Goal: Task Accomplishment & Management: Use online tool/utility

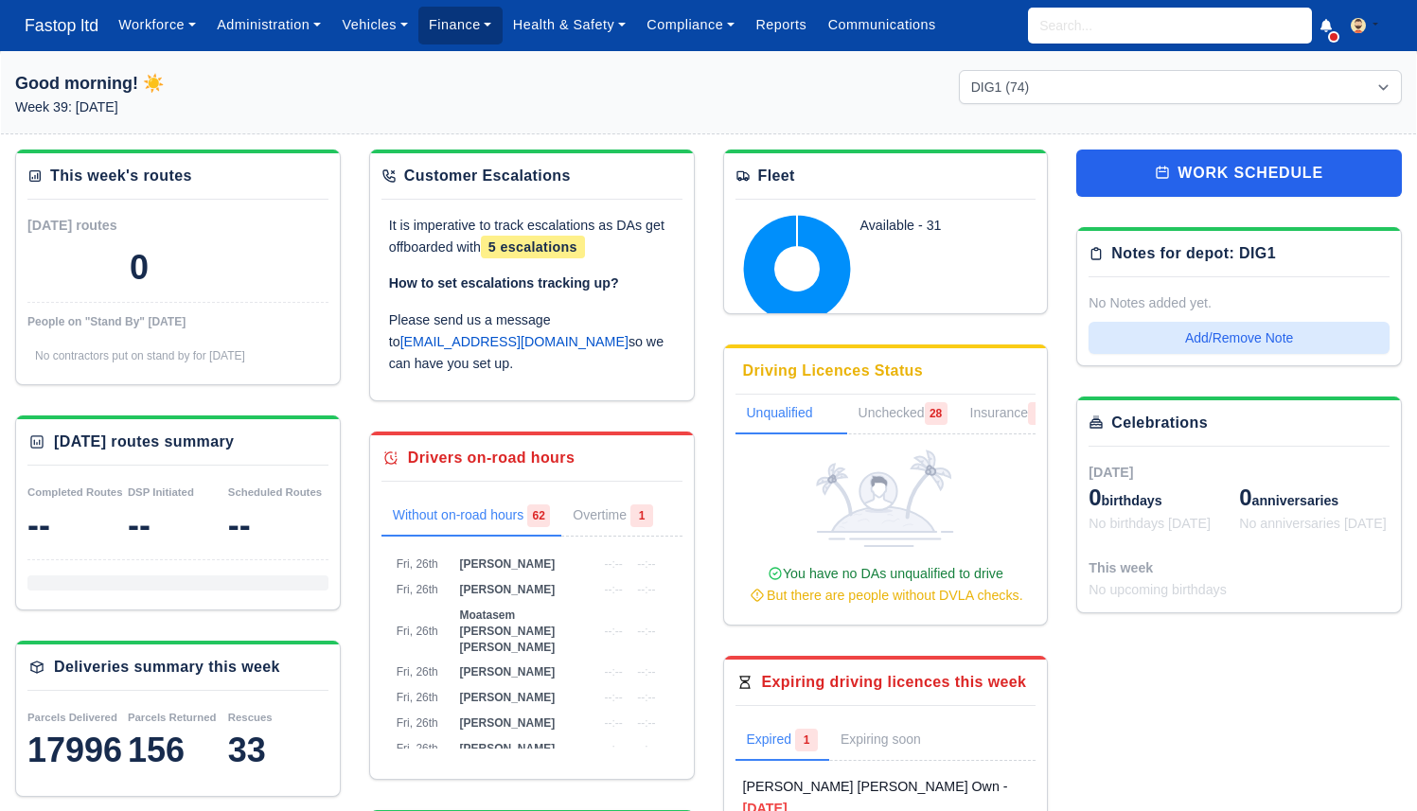
click at [460, 20] on link "Finance" at bounding box center [460, 25] width 84 height 37
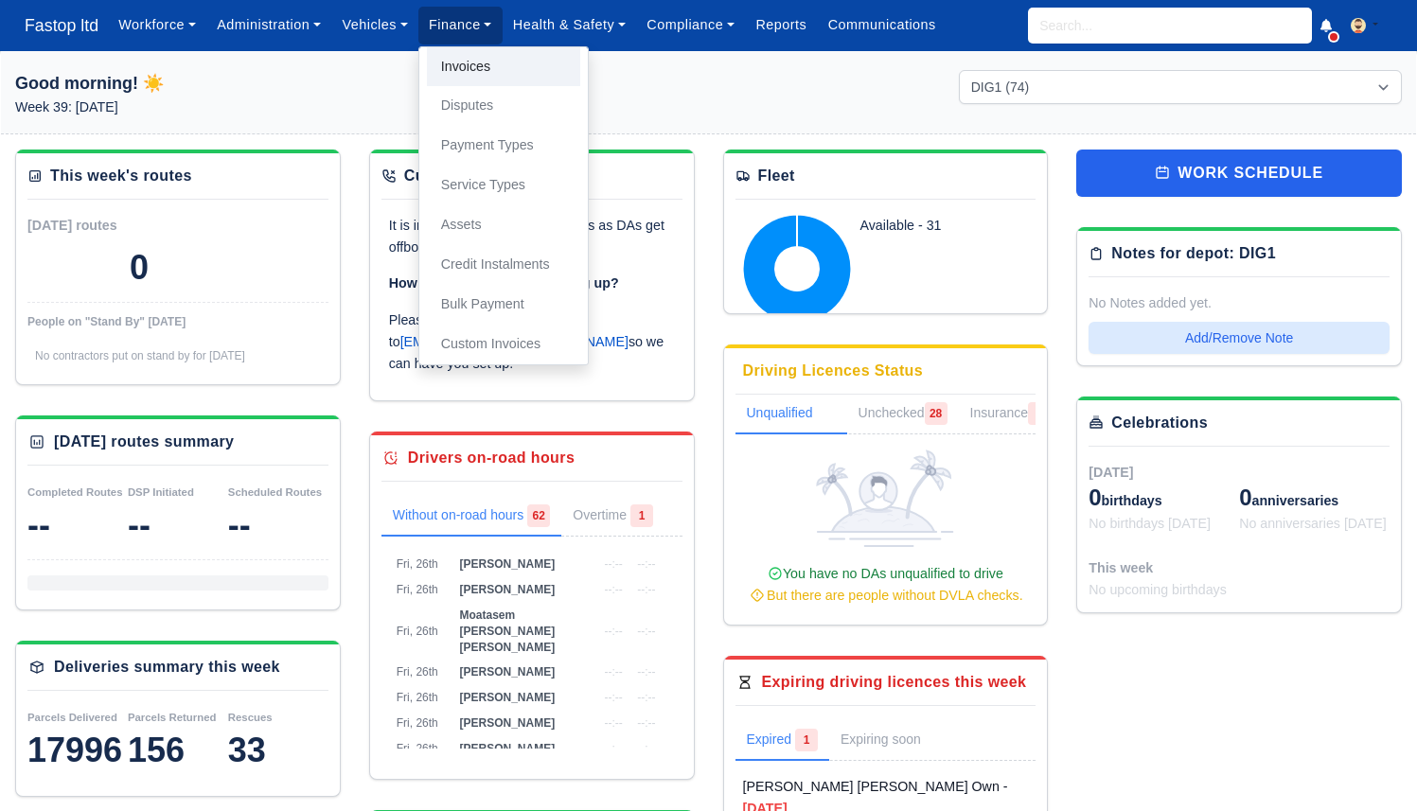
click at [472, 63] on link "Invoices" at bounding box center [503, 67] width 153 height 40
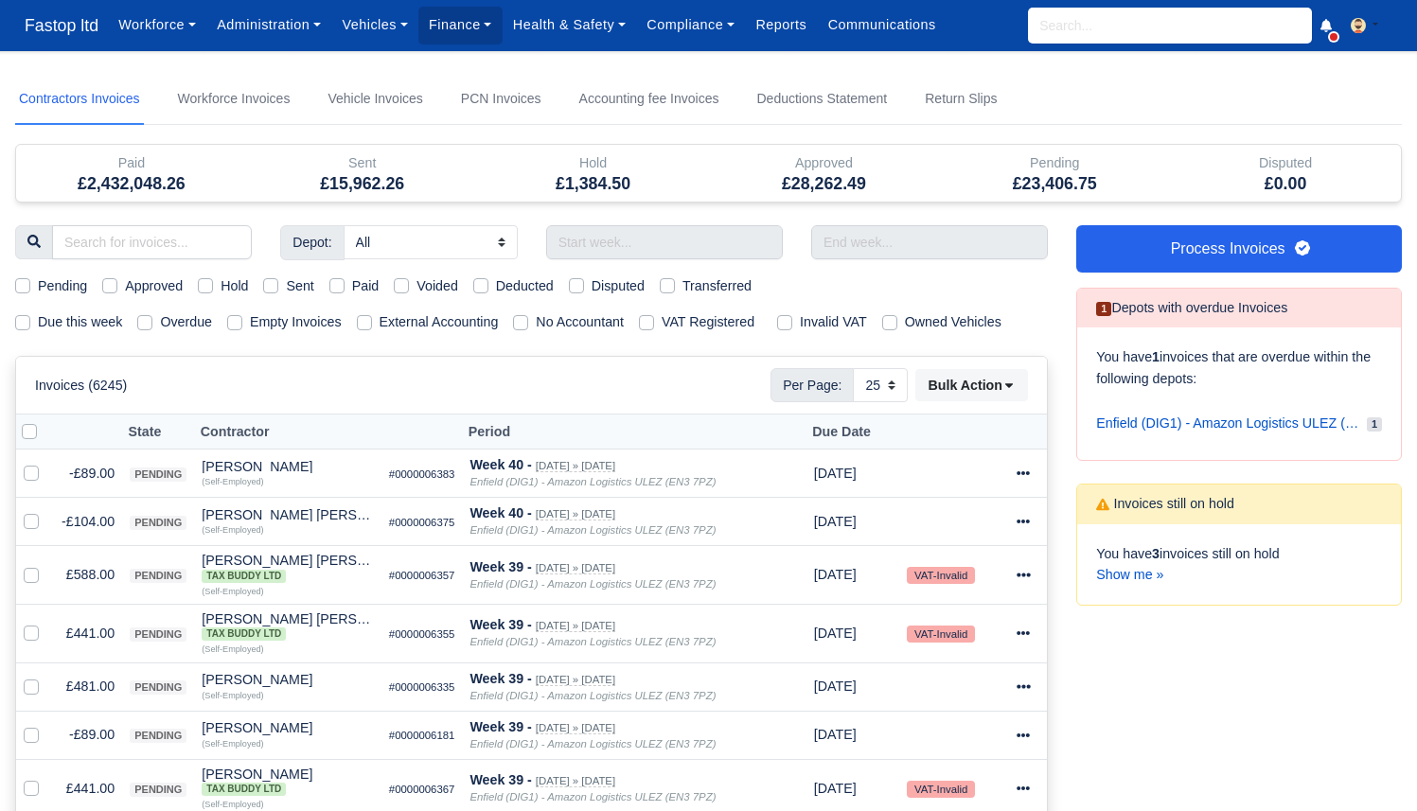
select select "25"
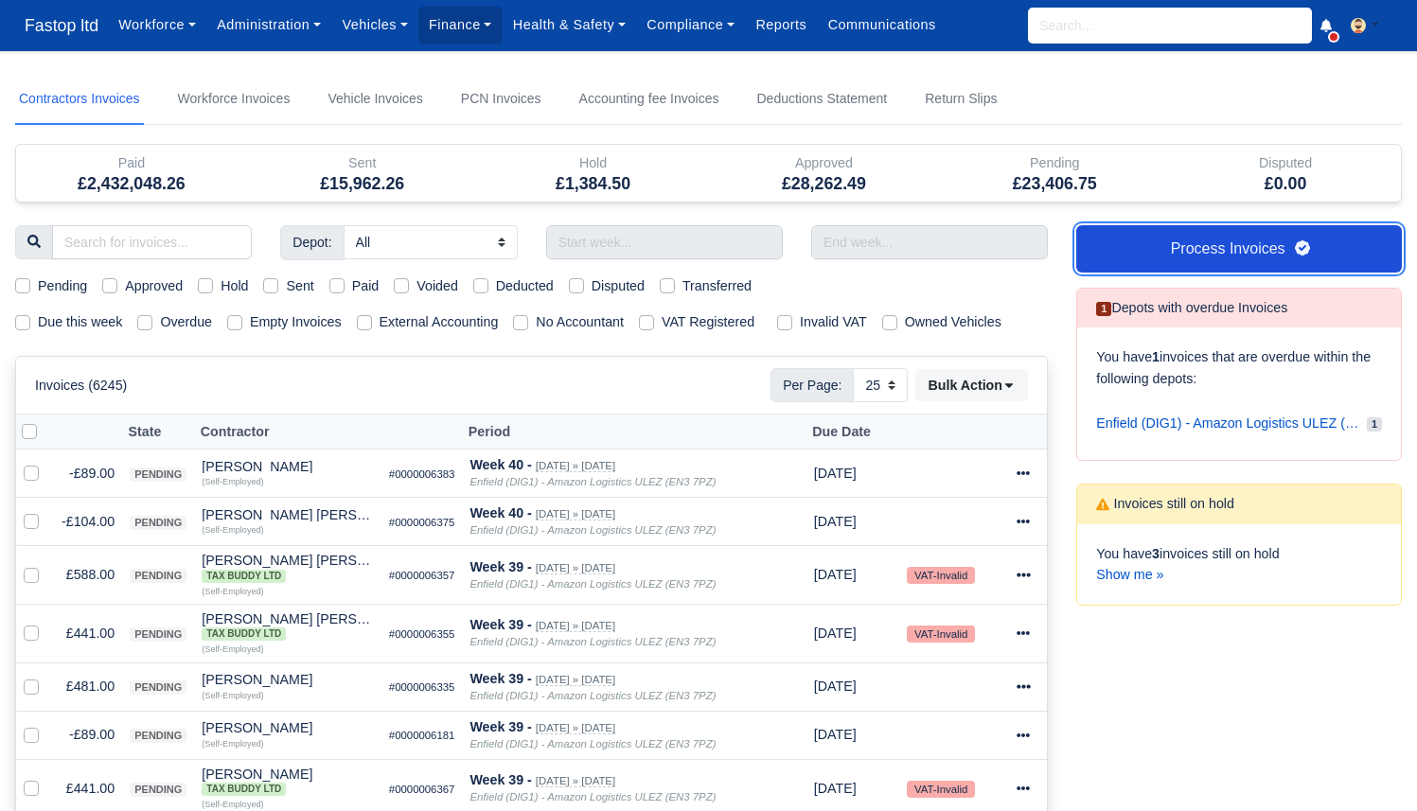
click at [1127, 253] on link "Process Invoices" at bounding box center [1239, 248] width 326 height 47
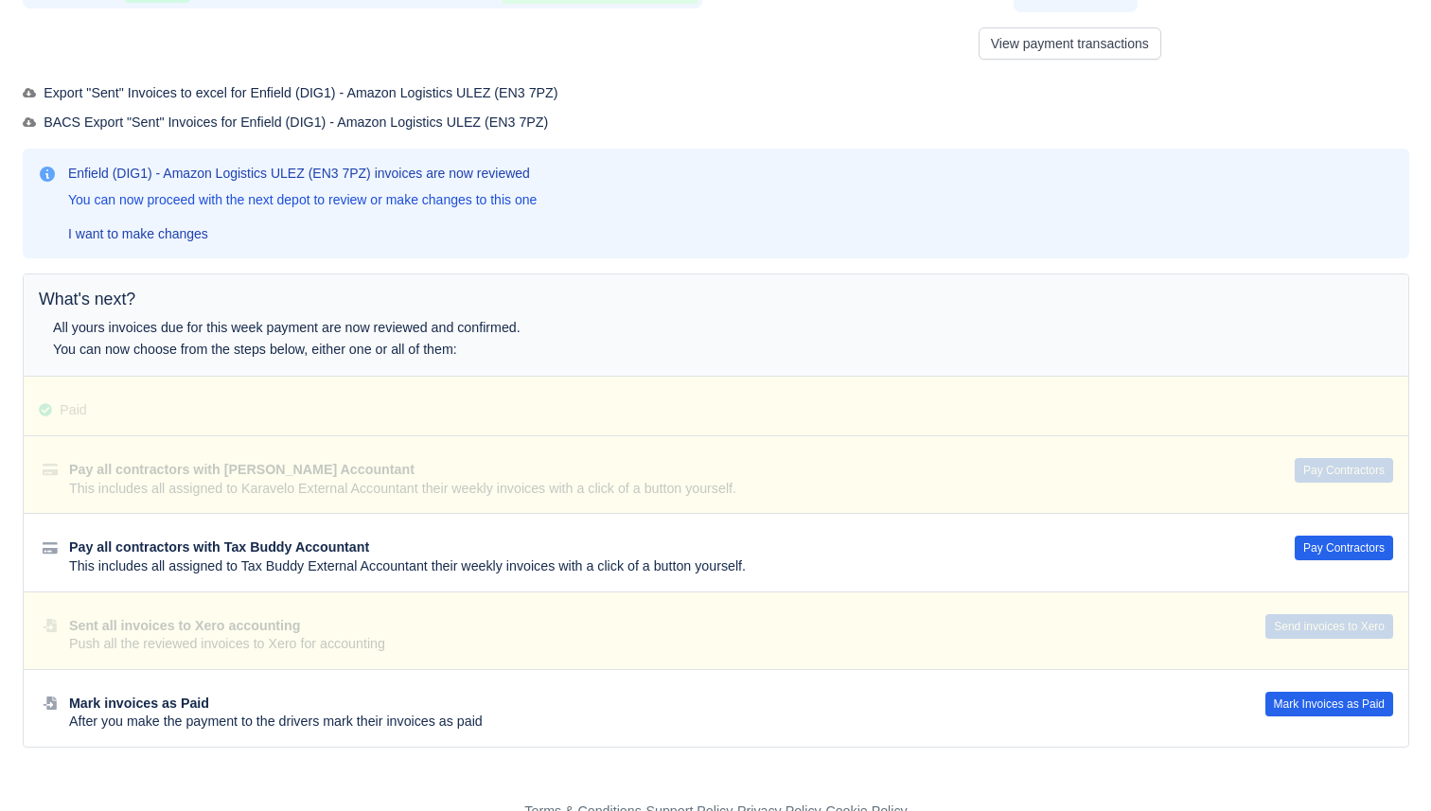
scroll to position [181, 0]
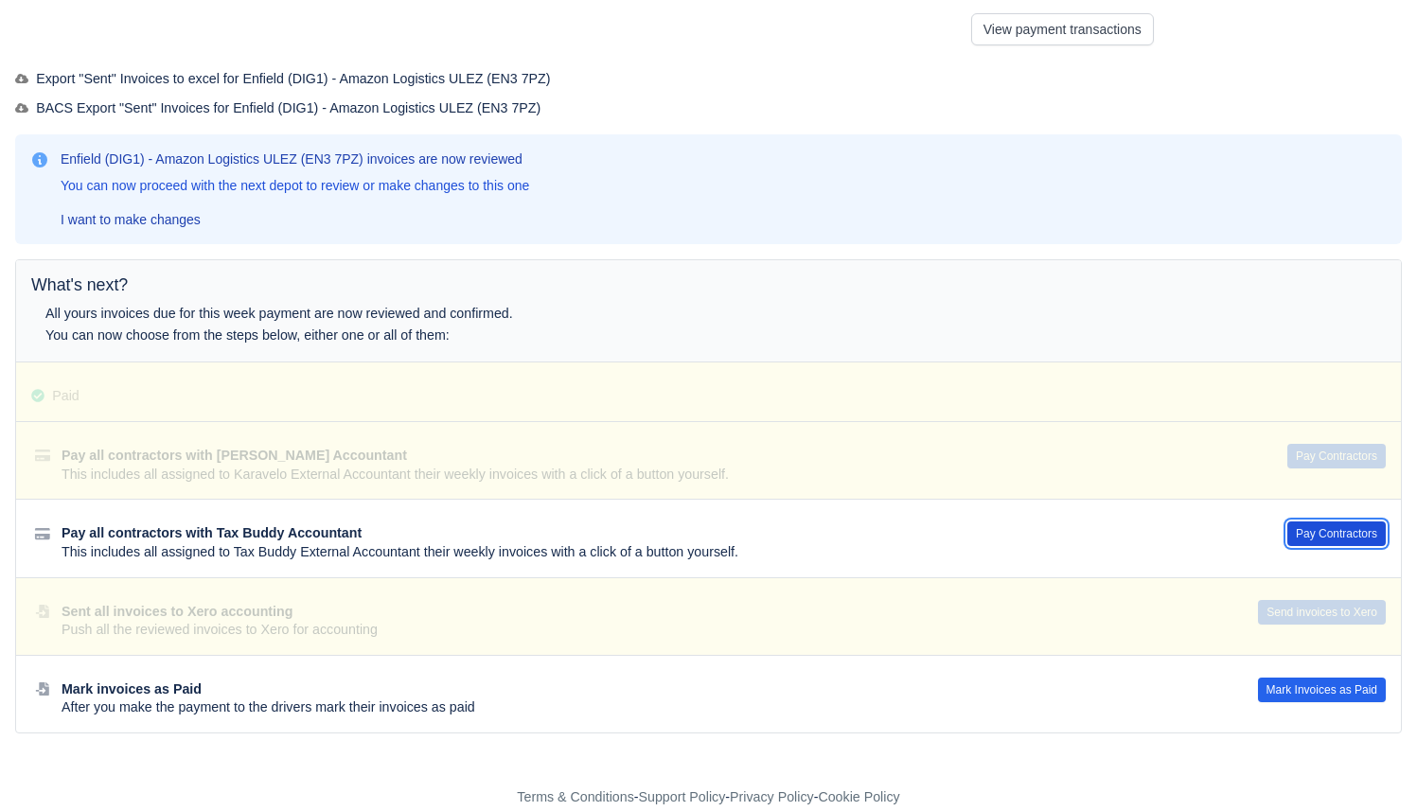
click at [1321, 527] on button "Pay Contractors" at bounding box center [1336, 534] width 98 height 25
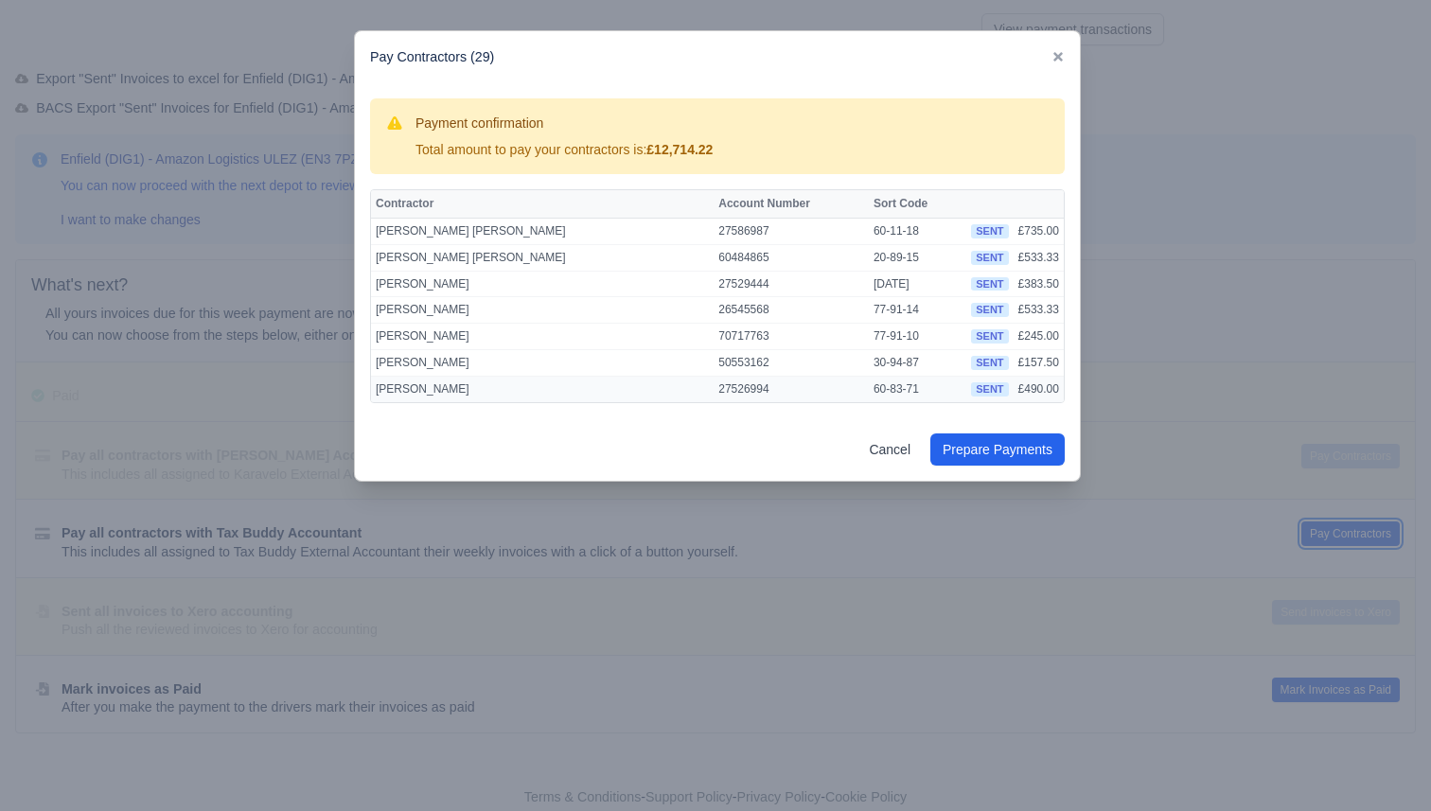
scroll to position [578, 0]
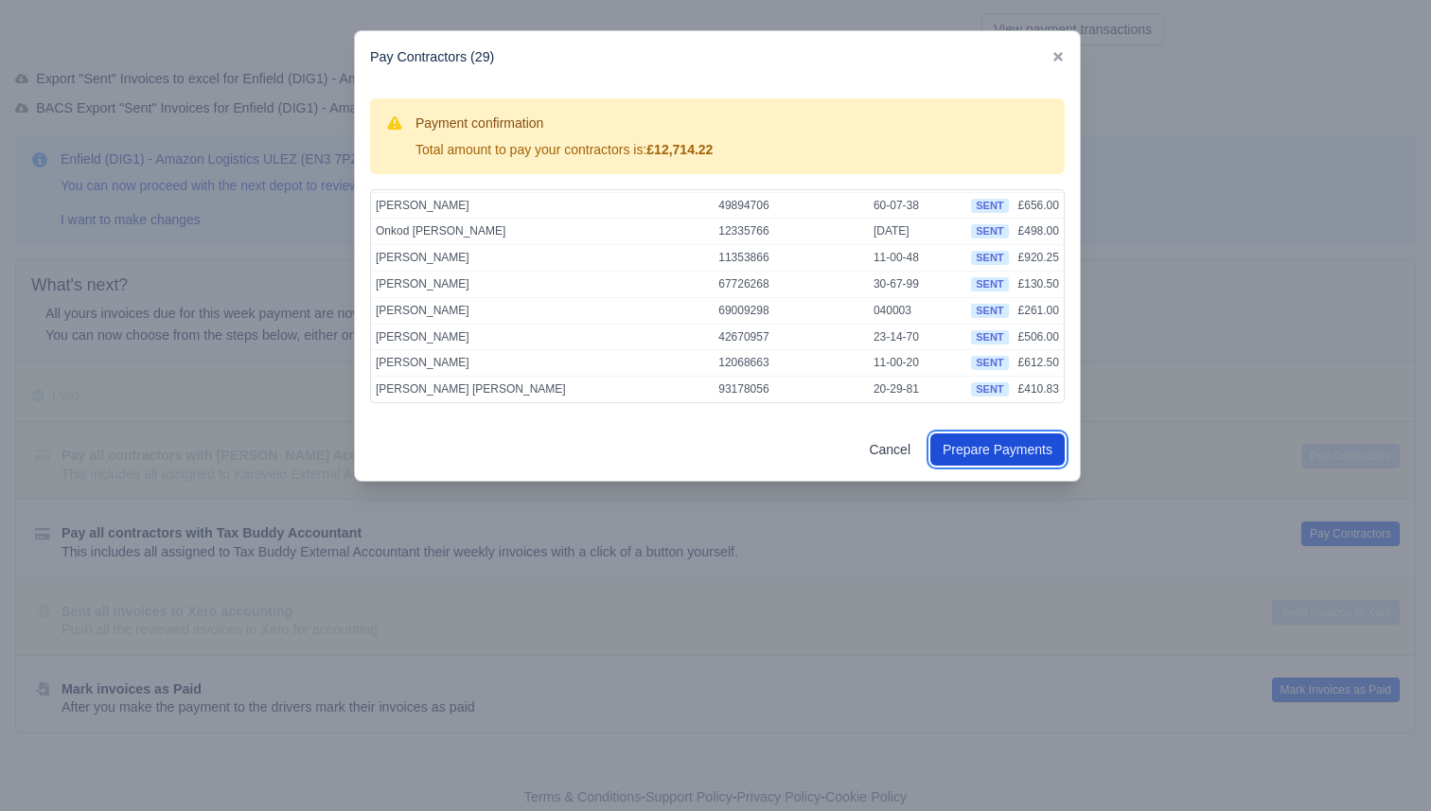
click at [1007, 450] on button "Prepare Payments" at bounding box center [998, 450] width 134 height 32
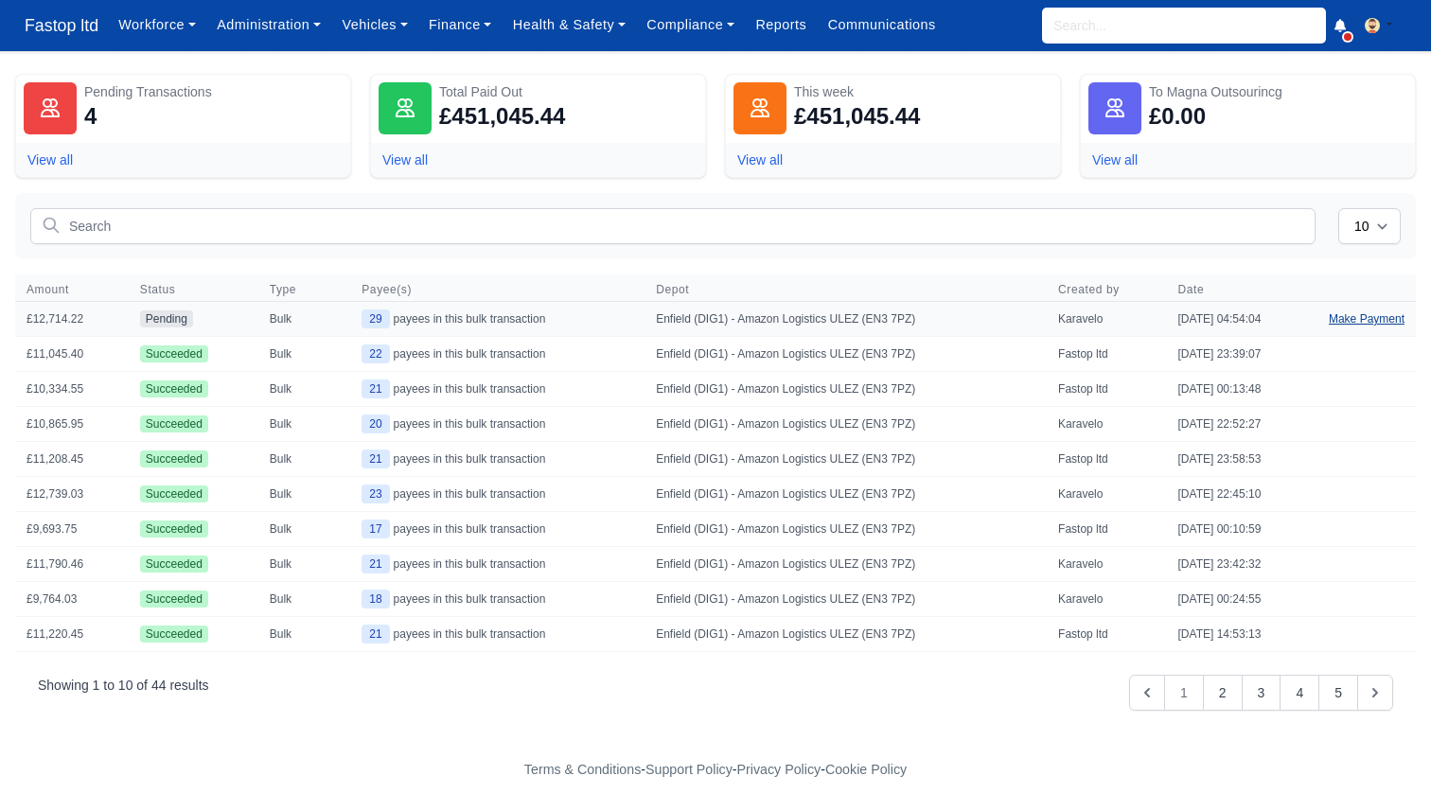
click at [1370, 319] on link "Make Payment" at bounding box center [1367, 319] width 98 height 34
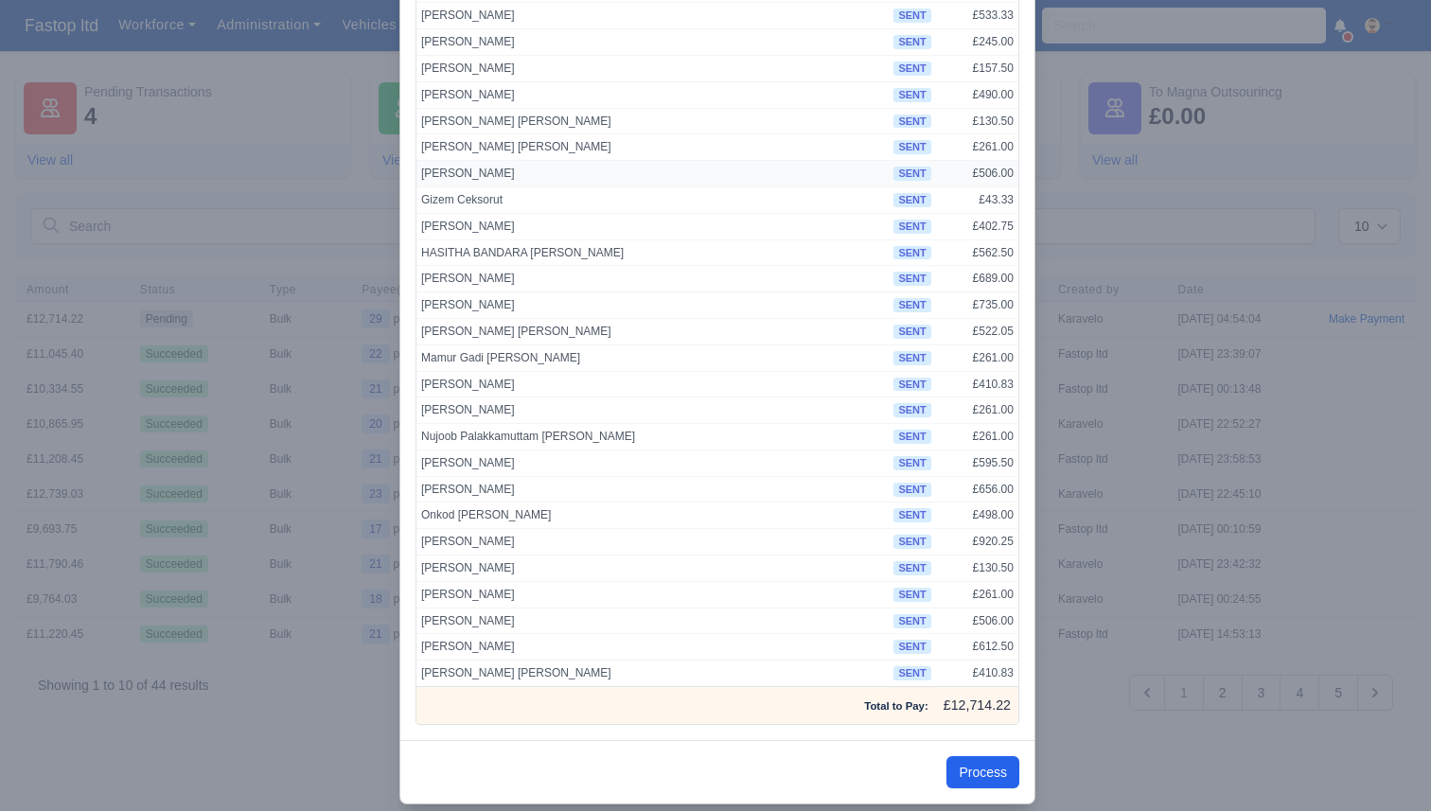
scroll to position [319, 0]
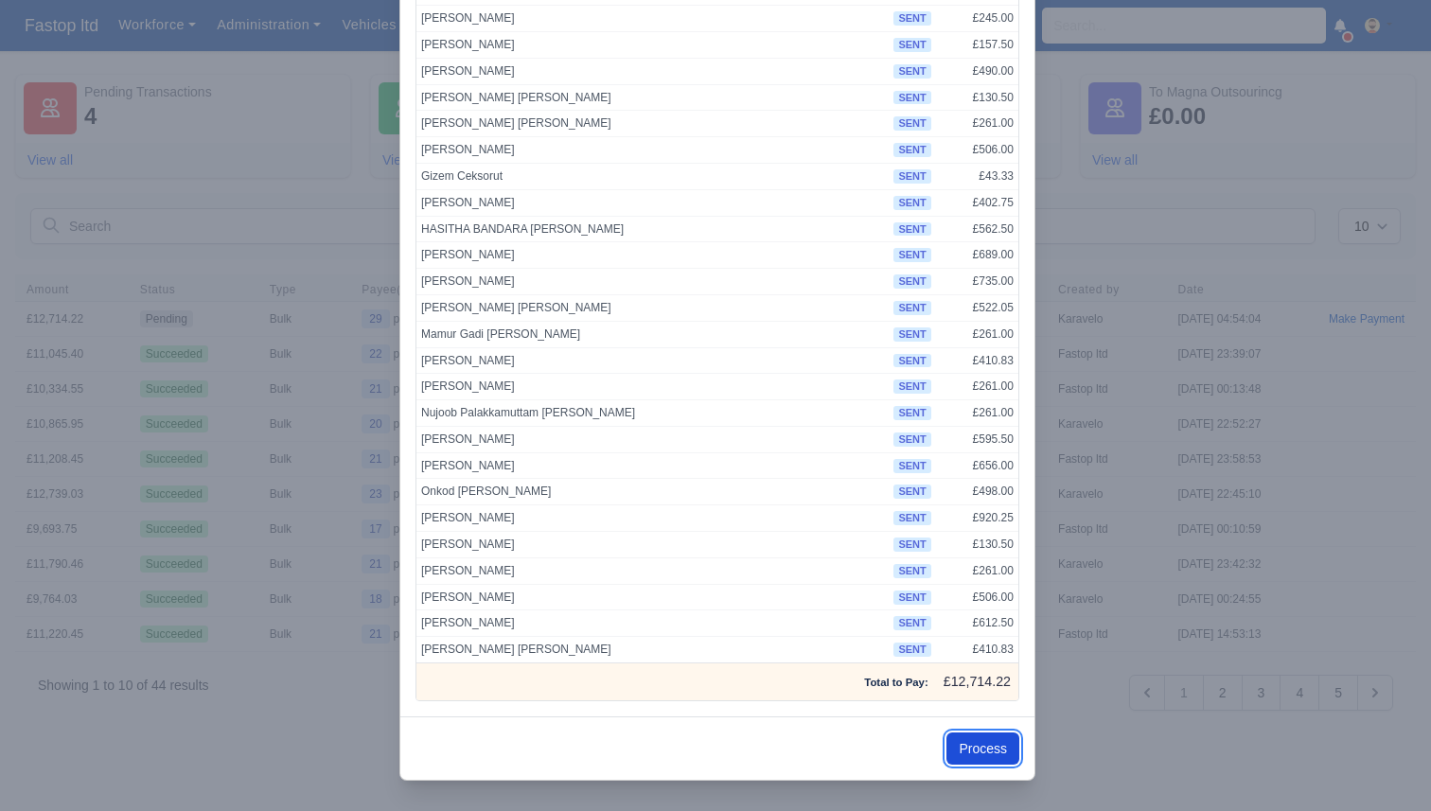
click at [987, 747] on button "Process" at bounding box center [983, 749] width 73 height 32
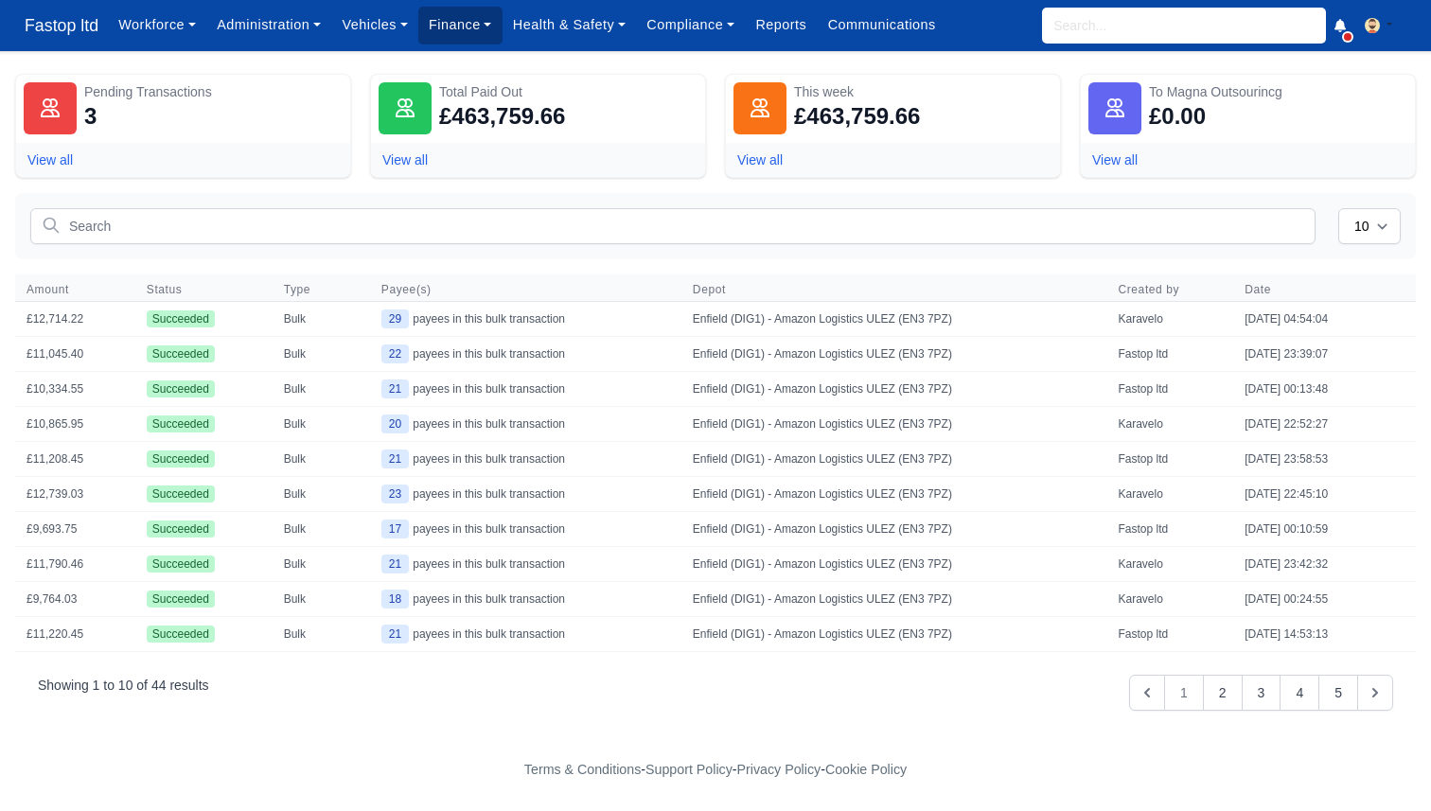
click at [482, 25] on link "Finance" at bounding box center [460, 25] width 84 height 37
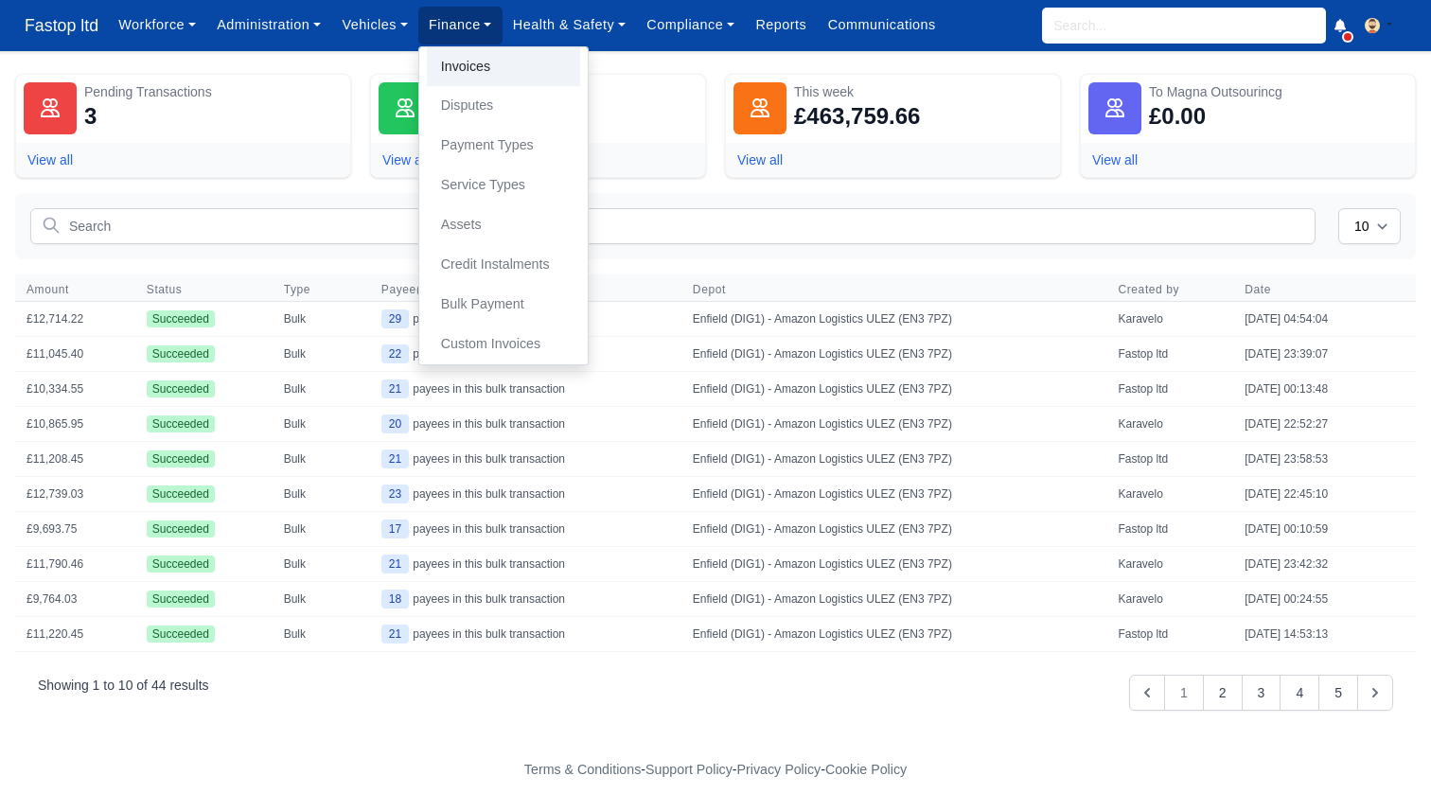
click at [502, 72] on link "Invoices" at bounding box center [503, 67] width 153 height 40
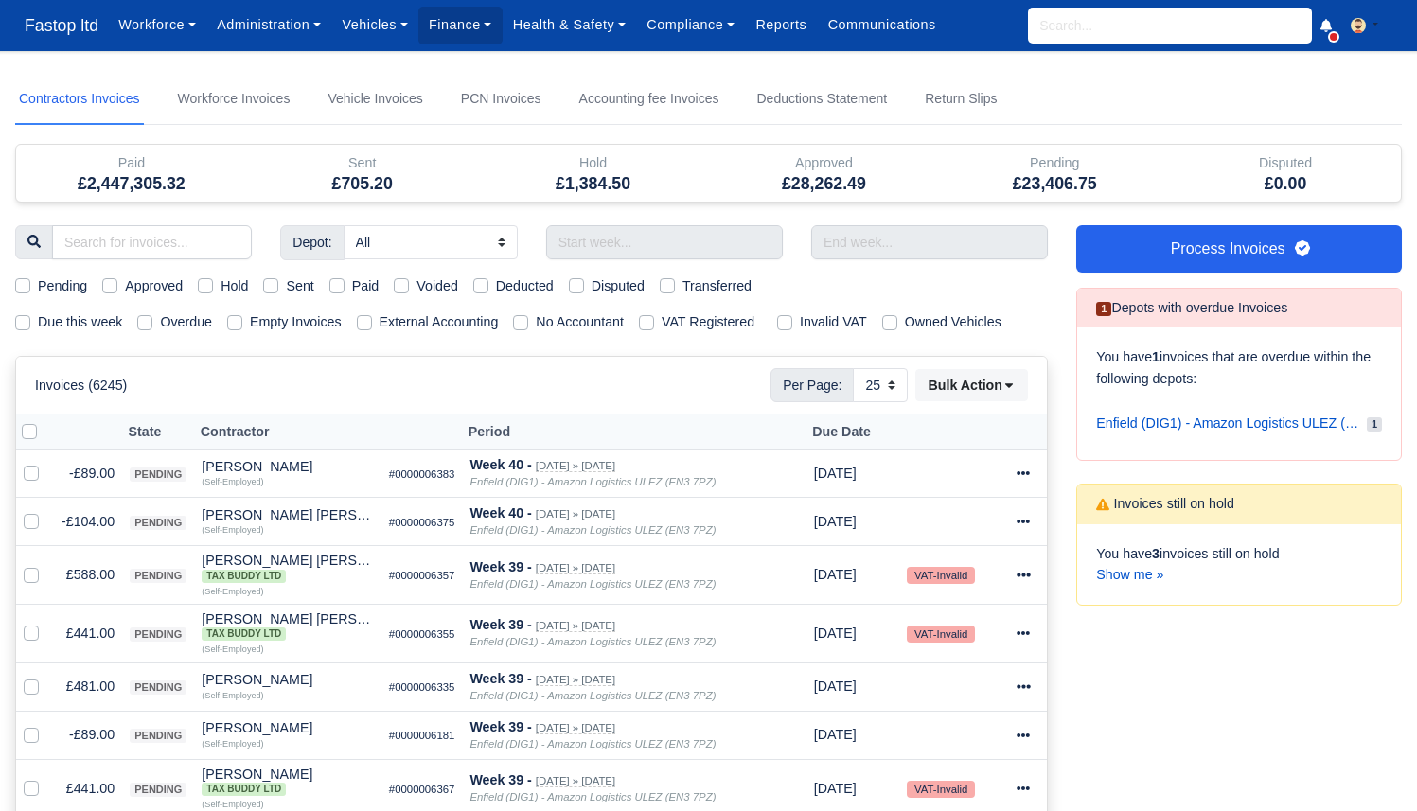
select select "25"
click at [62, 328] on label "Due this week" at bounding box center [80, 322] width 84 height 22
click at [30, 327] on input "Due this week" at bounding box center [22, 318] width 15 height 15
checkbox input "true"
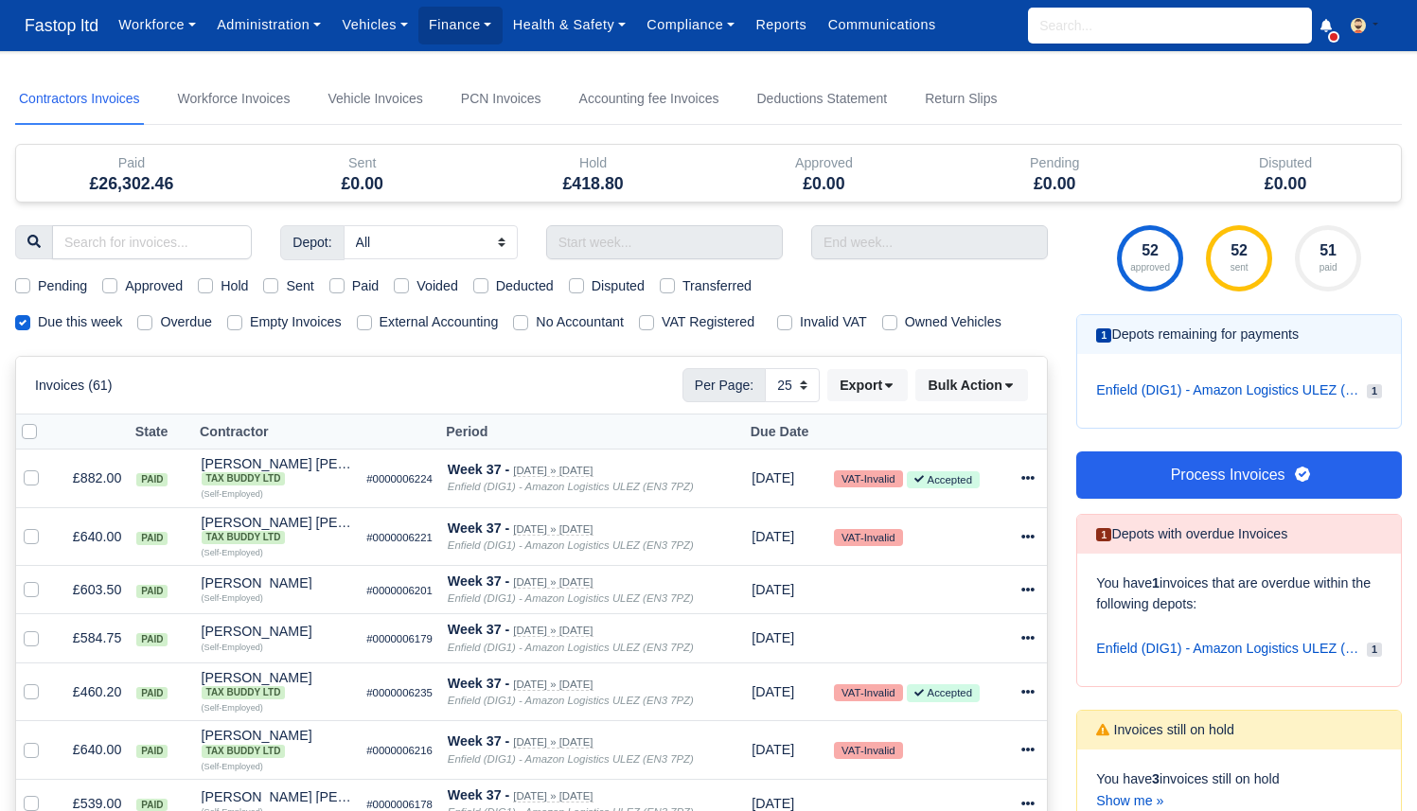
click at [312, 292] on label "Sent" at bounding box center [299, 286] width 27 height 22
click at [278, 291] on input "Sent" at bounding box center [270, 282] width 15 height 15
checkbox input "true"
